Goal: Check status: Verify the current state of an ongoing process or item

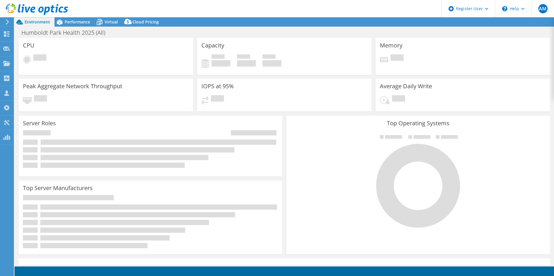
select select "USEast"
select select "USD"
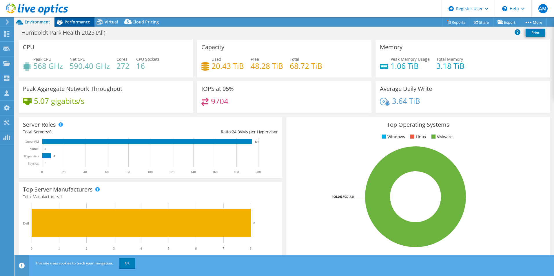
click at [73, 21] on span "Performance" at bounding box center [78, 22] width 26 height 6
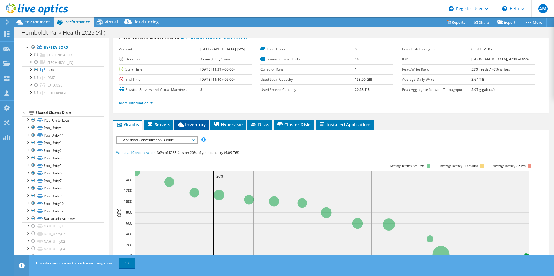
scroll to position [13, 0]
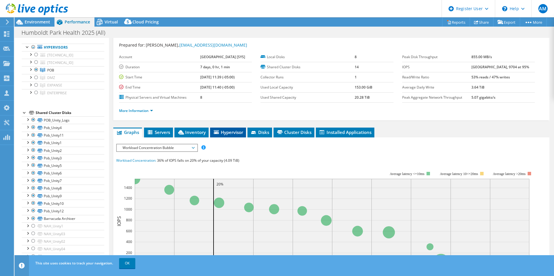
click at [235, 135] on span "Hypervisor" at bounding box center [228, 133] width 30 height 6
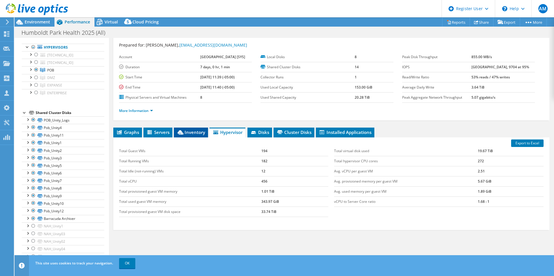
click at [192, 135] on span "Inventory" at bounding box center [191, 133] width 28 height 6
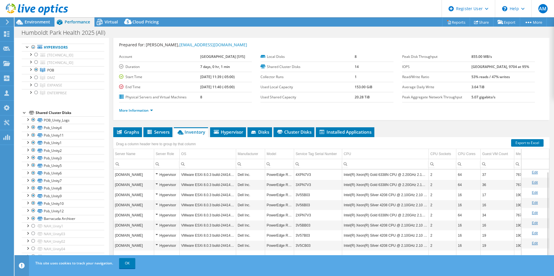
scroll to position [43, 0]
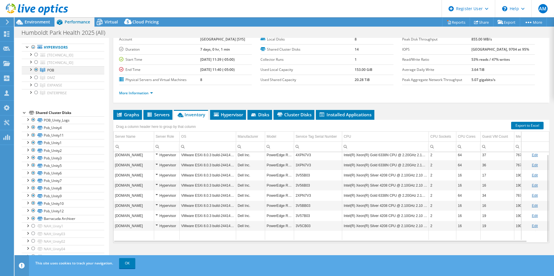
click at [36, 71] on div at bounding box center [36, 69] width 6 height 7
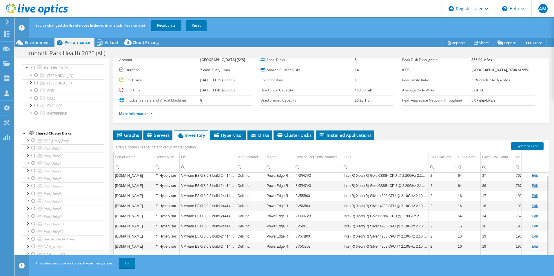
click at [37, 114] on div at bounding box center [36, 113] width 6 height 7
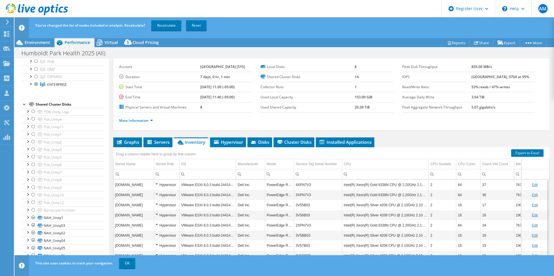
scroll to position [0, 0]
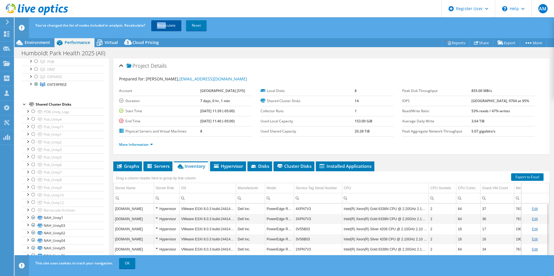
click at [167, 22] on div "You've changed the list of nodes included in analysis. Recalculate? Recalculate…" at bounding box center [295, 25] width 522 height 16
click at [164, 28] on link "Recalculate" at bounding box center [166, 25] width 30 height 10
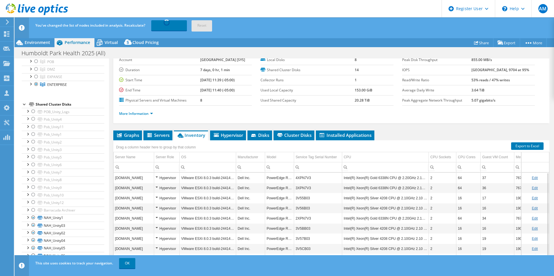
scroll to position [43, 0]
click at [156, 135] on span "Servers" at bounding box center [157, 135] width 23 height 6
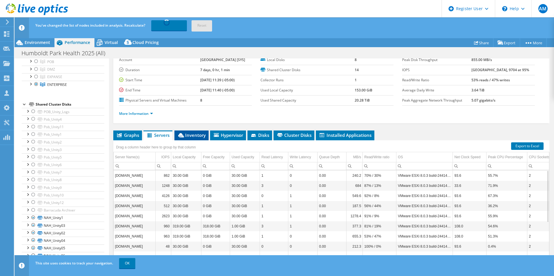
click at [190, 133] on span "Inventory" at bounding box center [191, 135] width 28 height 6
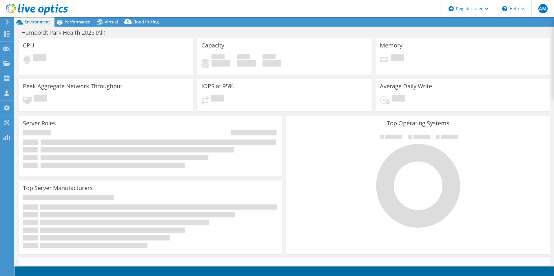
select select "USEast"
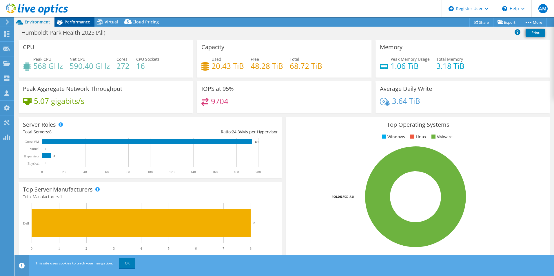
click at [74, 22] on div "AM Dell User Aniketh Mahadik Aniketh.Mahadik@dell.com Dell My Profile Log Out \…" at bounding box center [277, 138] width 554 height 276
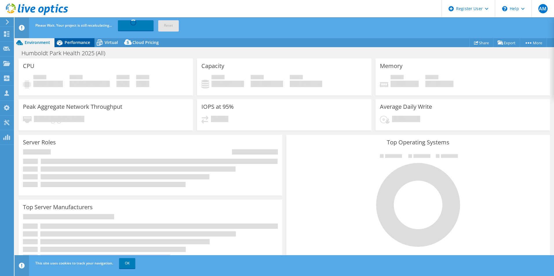
click at [72, 41] on span "Performance" at bounding box center [78, 43] width 26 height 6
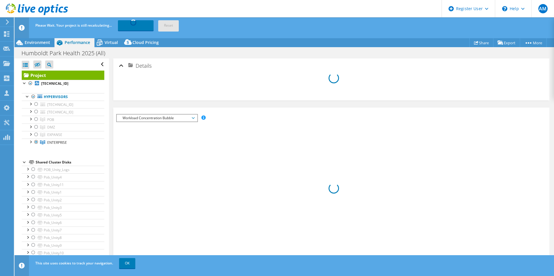
click at [273, 57] on div "Humboldt Park Health 2025 (All) Print" at bounding box center [284, 53] width 540 height 11
